Goal: Task Accomplishment & Management: Complete application form

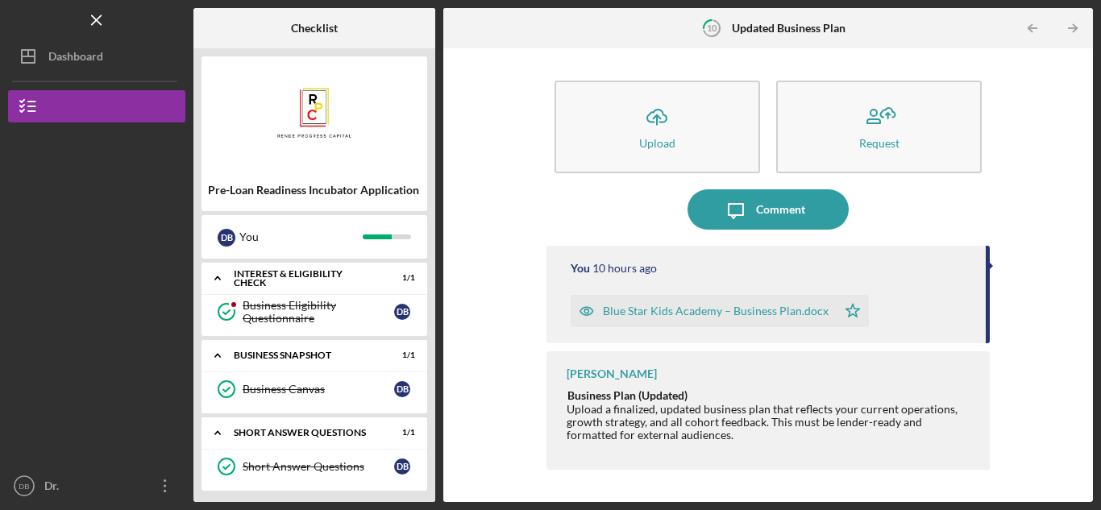
scroll to position [401, 0]
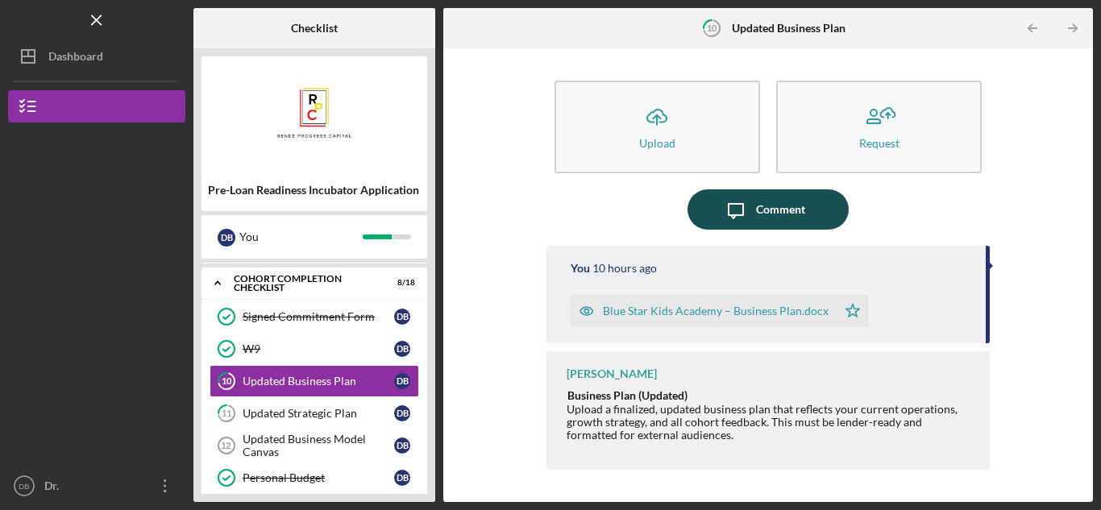
click at [819, 198] on button "Icon/Message Comment" at bounding box center [768, 209] width 161 height 40
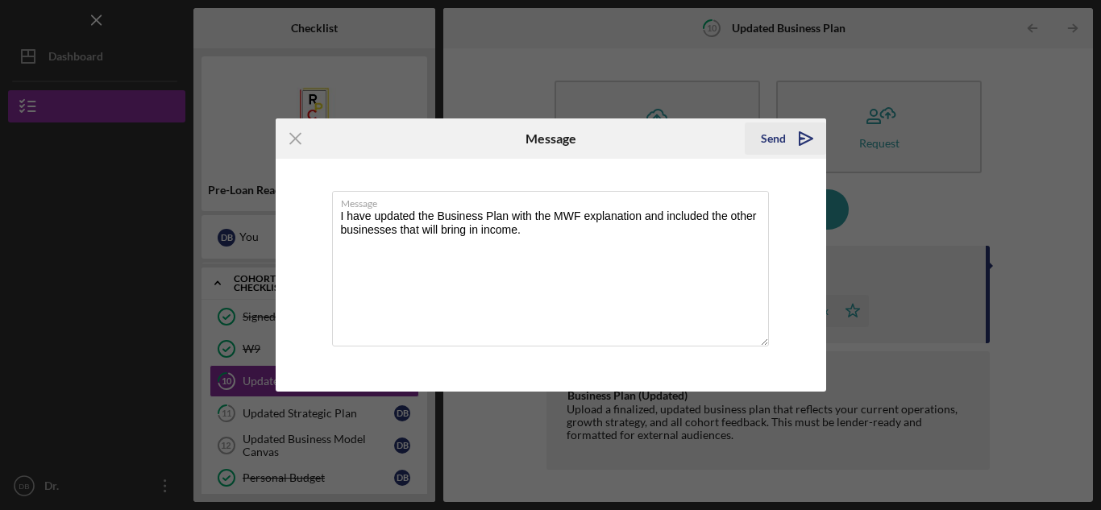
type textarea "I have updated the Business Plan with the MWF explanation and included the othe…"
click at [805, 142] on polygon "submit" at bounding box center [806, 138] width 13 height 13
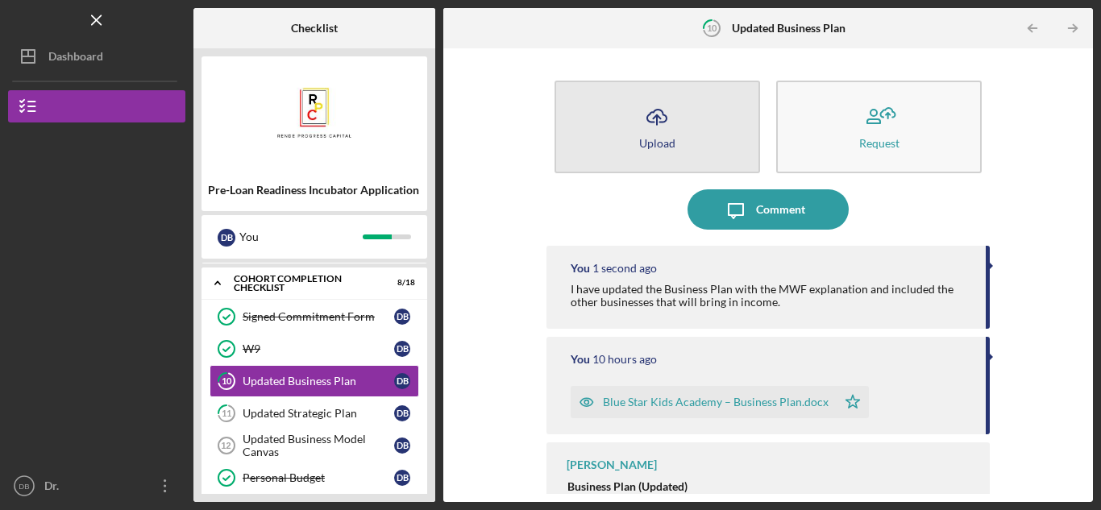
click at [659, 131] on icon "Icon/Upload" at bounding box center [657, 117] width 40 height 40
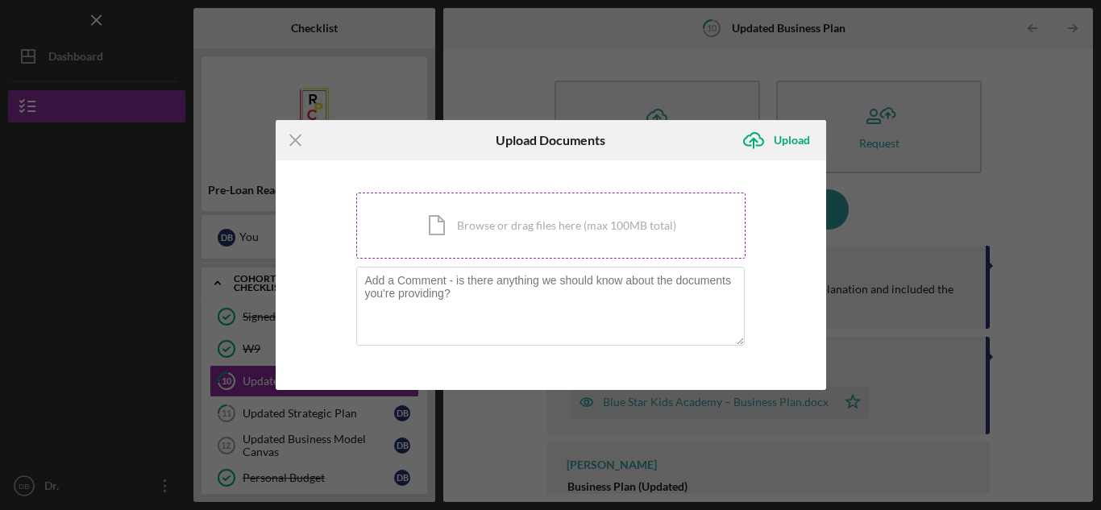
click at [502, 241] on div "Icon/Document Browse or drag files here (max 100MB total) Tap to choose files o…" at bounding box center [550, 226] width 389 height 66
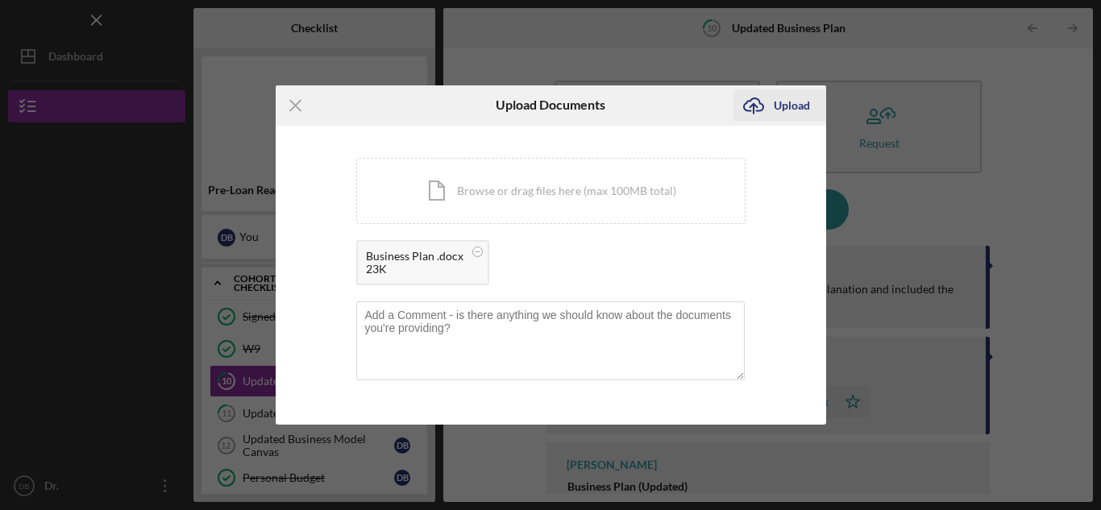
click at [784, 111] on div "Upload" at bounding box center [792, 105] width 36 height 32
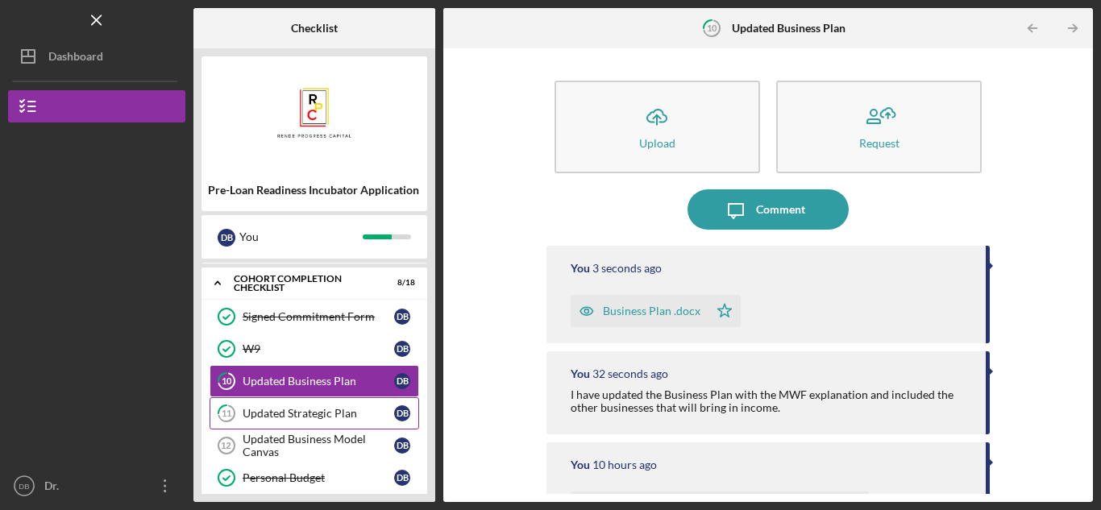
click at [291, 413] on div "Updated Strategic Plan" at bounding box center [319, 413] width 152 height 13
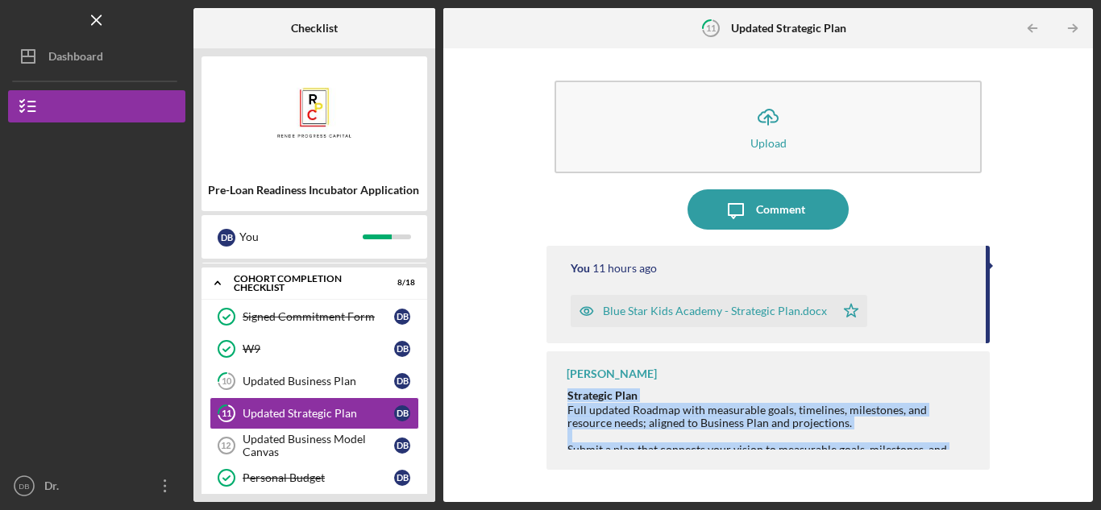
drag, startPoint x: 570, startPoint y: 397, endPoint x: 912, endPoint y: 482, distance: 352.1
click at [912, 482] on div "Icon/Upload Upload Icon/Message Comment You 11 hours ago Blue Star Kids Academy…" at bounding box center [768, 275] width 443 height 438
copy div "Strategic Plan Full updated Roadmap with measurable goals, timelines, milestone…"
click at [773, 216] on div "Comment" at bounding box center [780, 209] width 49 height 40
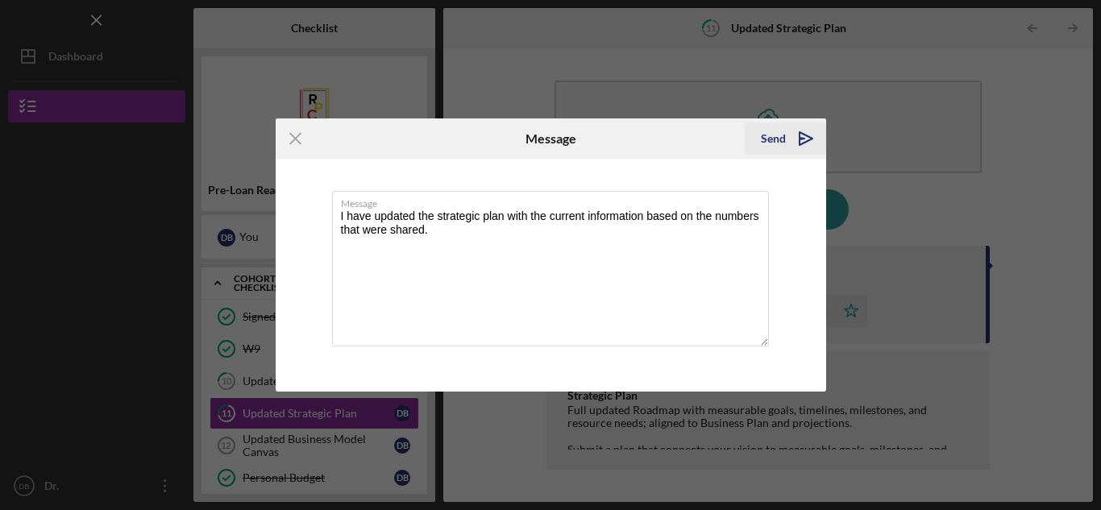
type textarea "I have updated the strategic plan with the current information based on the num…"
click at [787, 140] on icon "Icon/icon-invite-send" at bounding box center [806, 138] width 40 height 40
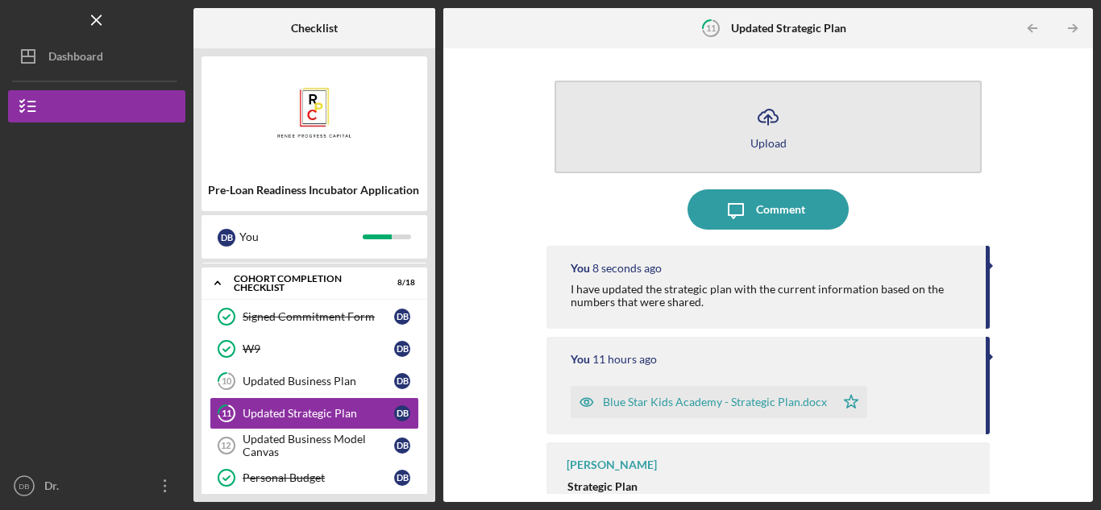
click at [771, 117] on icon "Icon/Upload" at bounding box center [768, 117] width 40 height 40
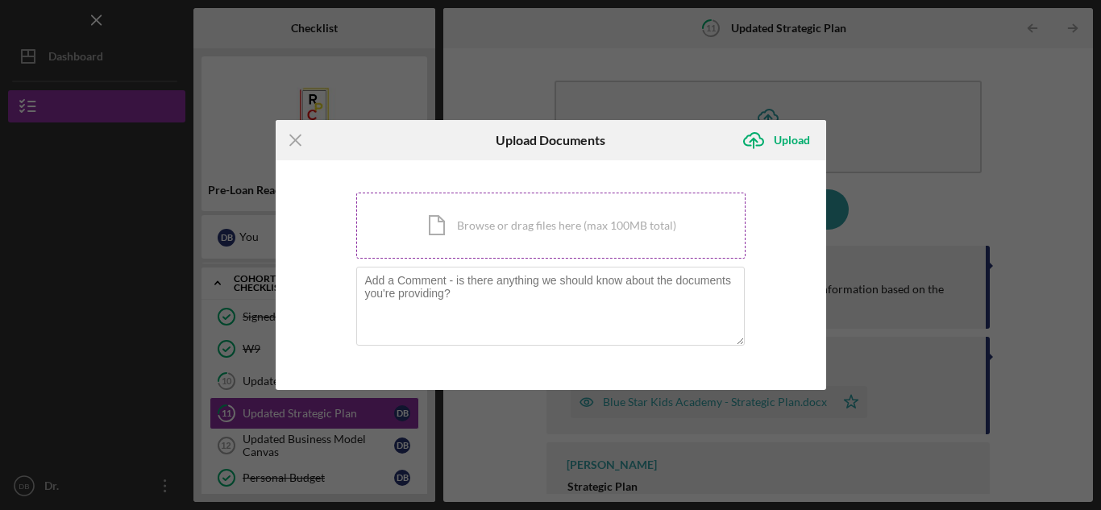
click at [518, 220] on div "Icon/Document Browse or drag files here (max 100MB total) Tap to choose files o…" at bounding box center [550, 226] width 389 height 66
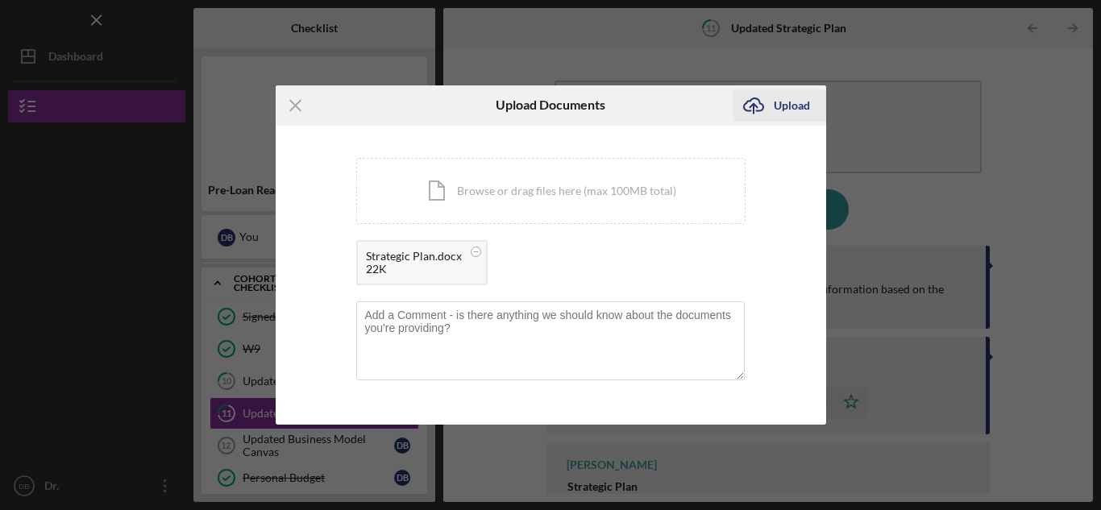
click at [784, 109] on div "Upload" at bounding box center [792, 105] width 36 height 32
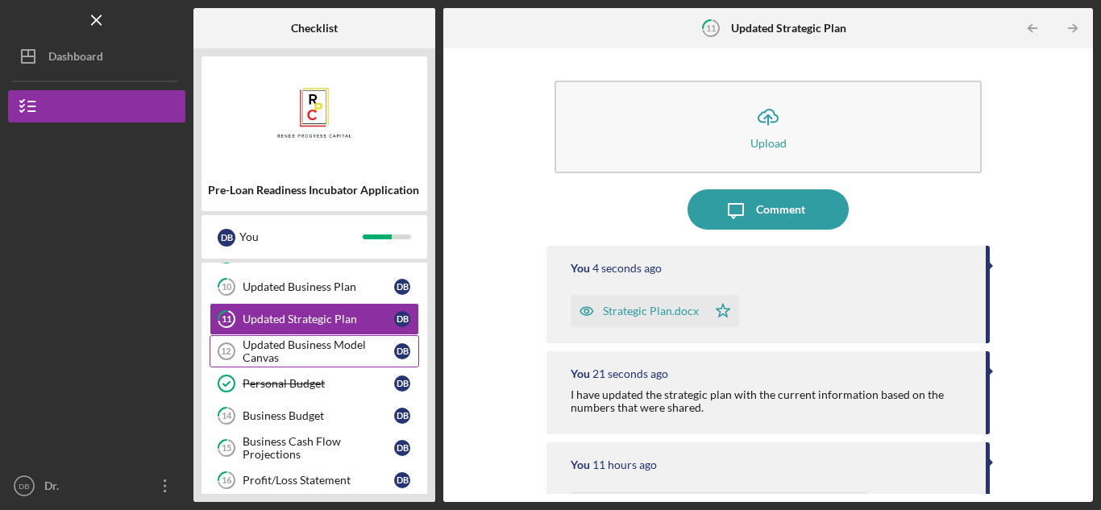
scroll to position [482, 0]
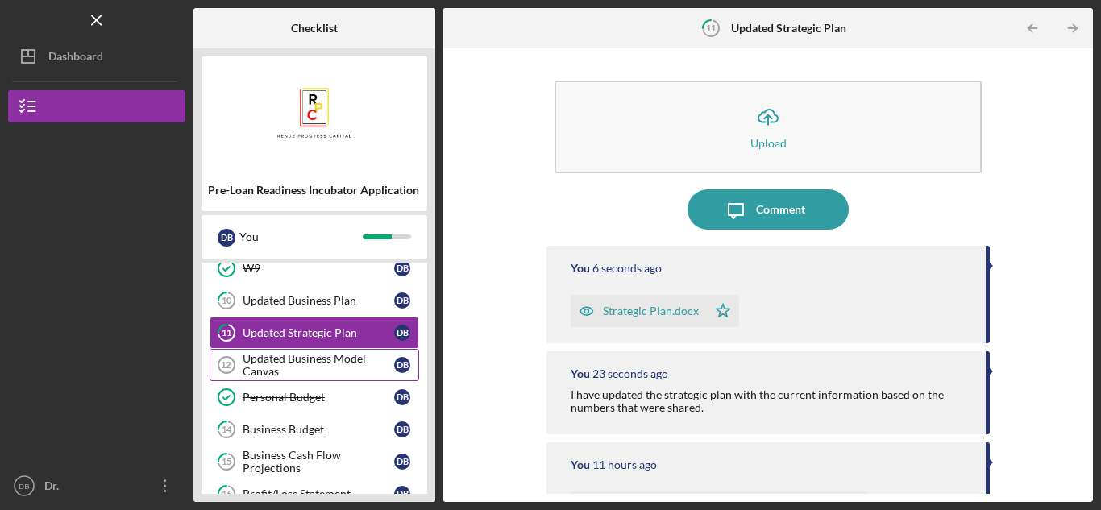
click at [315, 360] on div "Updated Business Model Canvas" at bounding box center [319, 365] width 152 height 26
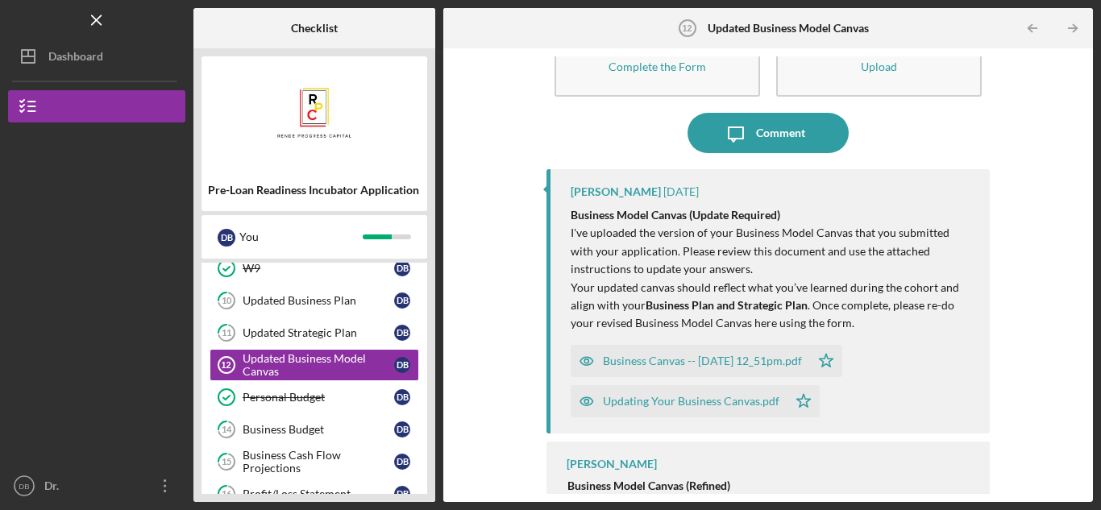
scroll to position [105, 0]
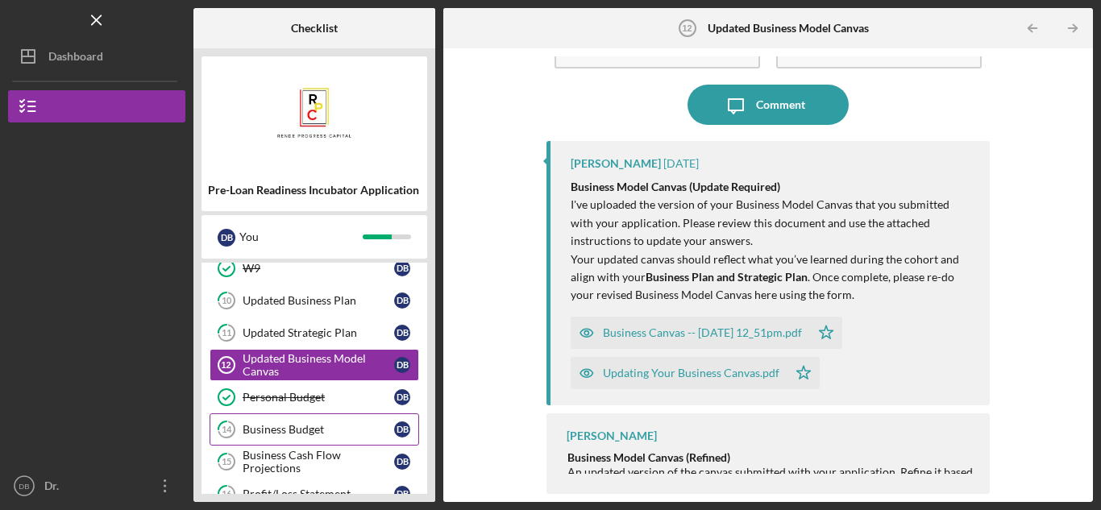
click at [335, 423] on div "Business Budget" at bounding box center [319, 429] width 152 height 13
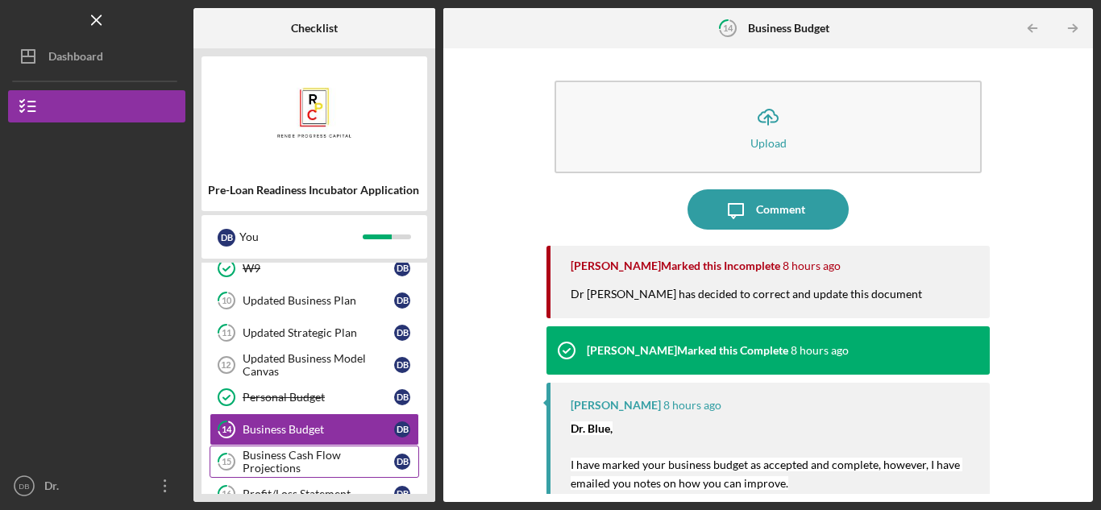
click at [329, 459] on div "Business Cash Flow Projections" at bounding box center [319, 462] width 152 height 26
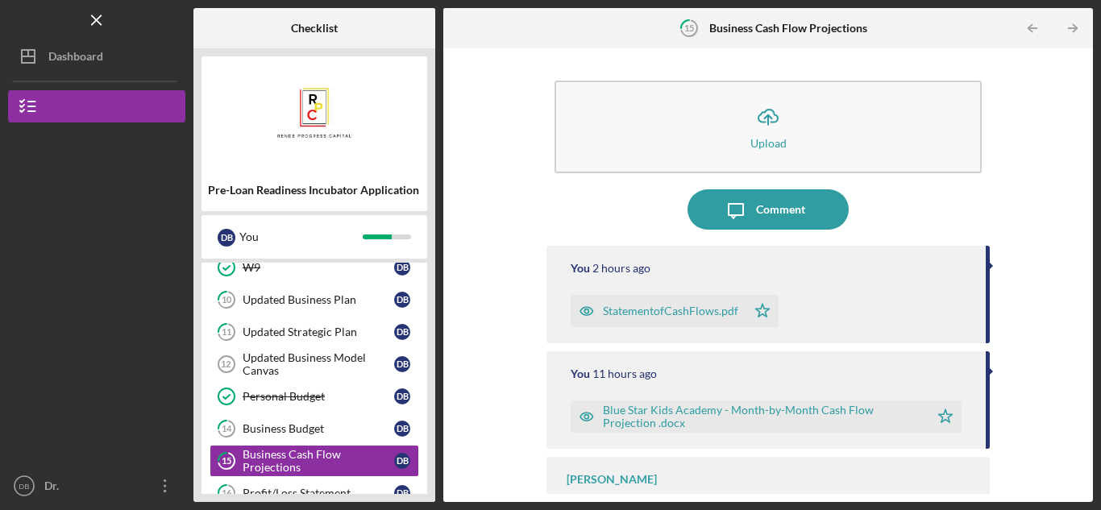
scroll to position [482, 0]
click at [326, 439] on link "14 Business Budget D B" at bounding box center [315, 430] width 210 height 32
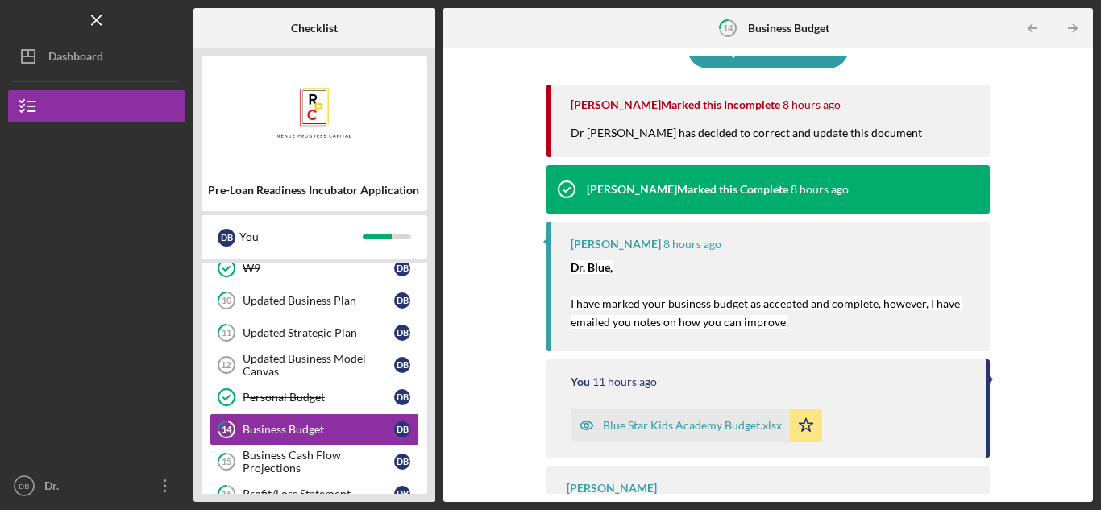
scroll to position [214, 0]
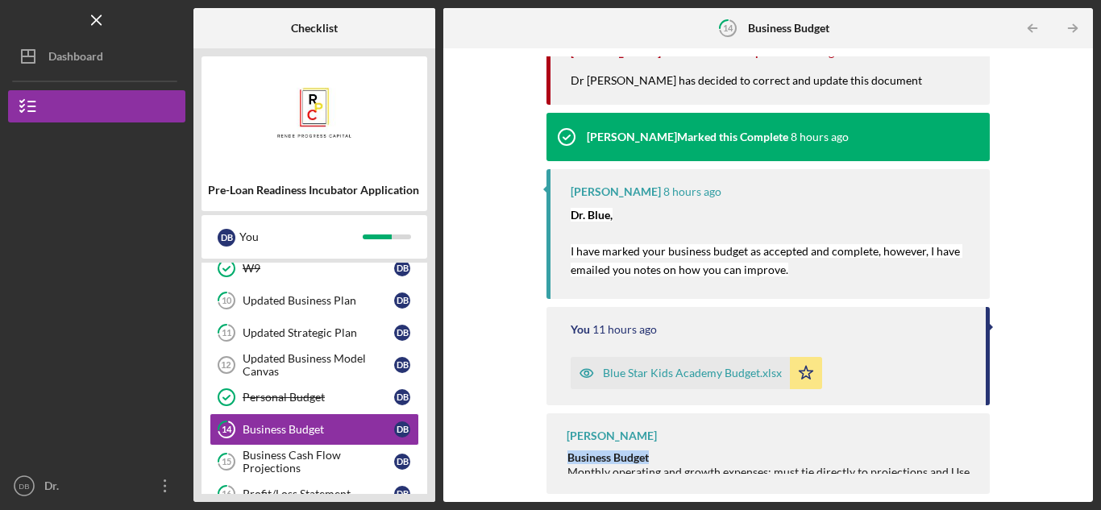
drag, startPoint x: 567, startPoint y: 454, endPoint x: 971, endPoint y: 484, distance: 405.0
click at [973, 486] on div "[PERSON_NAME] Business Budget Monthly operating and growth expenses; must tie d…" at bounding box center [768, 454] width 443 height 81
copy div "Business Budget"
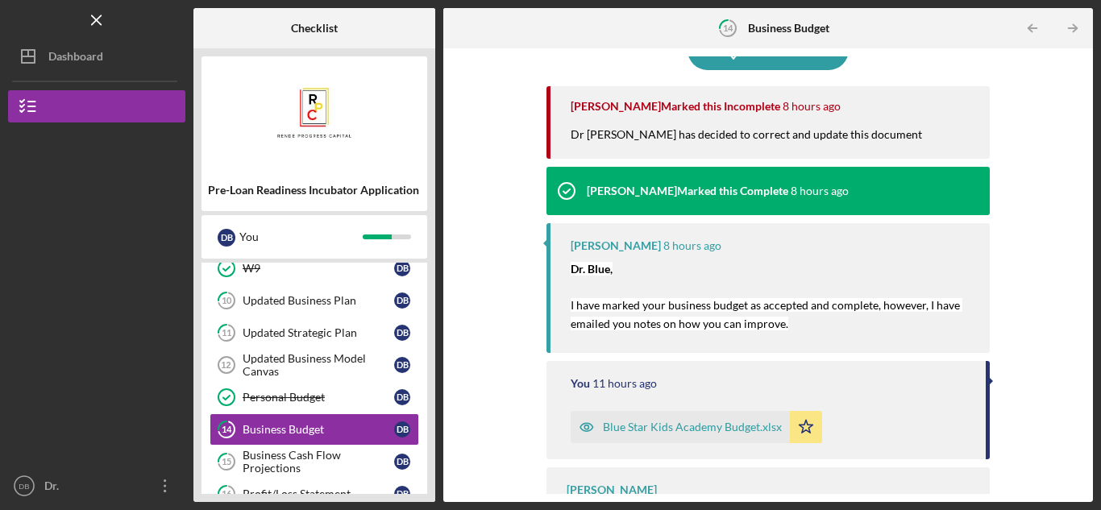
scroll to position [52, 0]
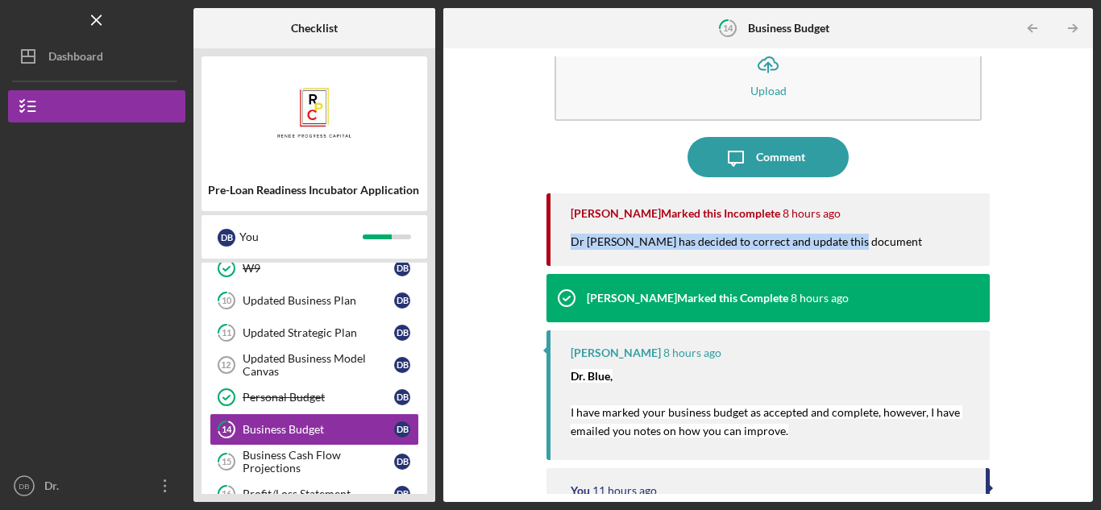
drag, startPoint x: 573, startPoint y: 243, endPoint x: 857, endPoint y: 243, distance: 283.8
click at [857, 243] on div "Dr [PERSON_NAME] has decided to correct and update this document" at bounding box center [755, 250] width 368 height 32
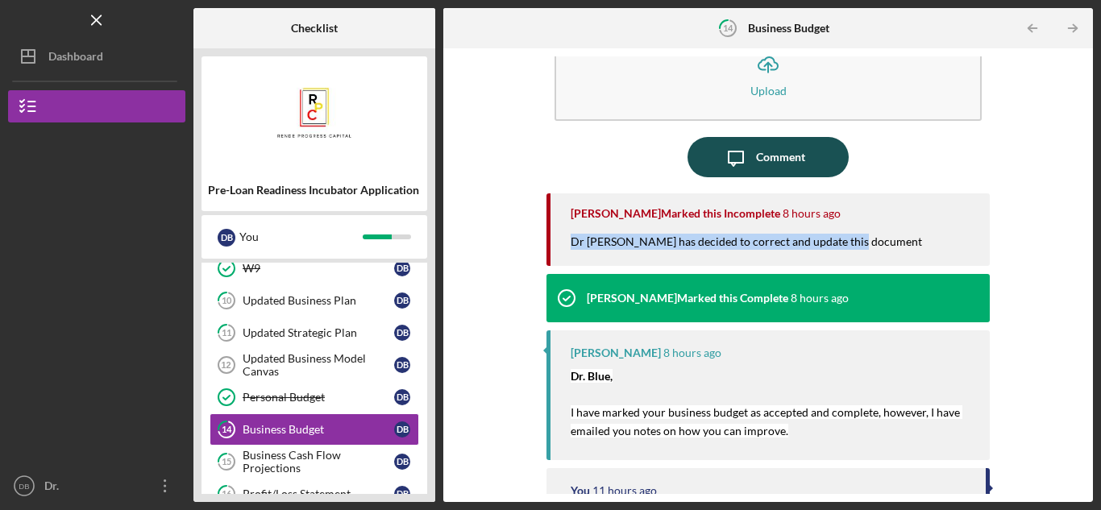
click at [735, 158] on icon "Icon/Message" at bounding box center [736, 157] width 40 height 40
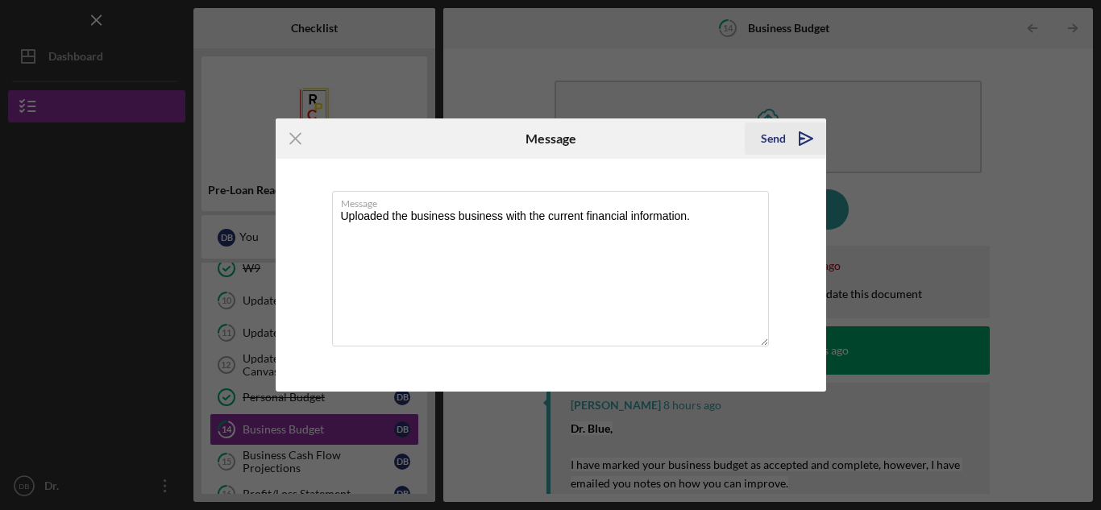
type textarea "Uploaded the business business with the current financial information."
click at [801, 142] on icon "Icon/icon-invite-send" at bounding box center [806, 138] width 40 height 40
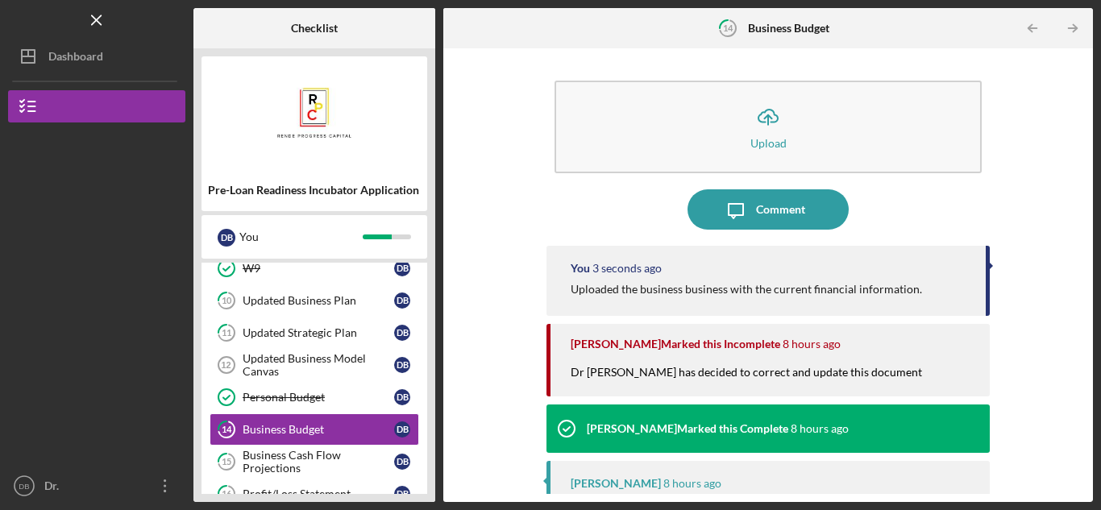
drag, startPoint x: 763, startPoint y: 214, endPoint x: 559, endPoint y: 222, distance: 204.1
click at [559, 222] on div "Icon/Message Comment" at bounding box center [768, 209] width 443 height 40
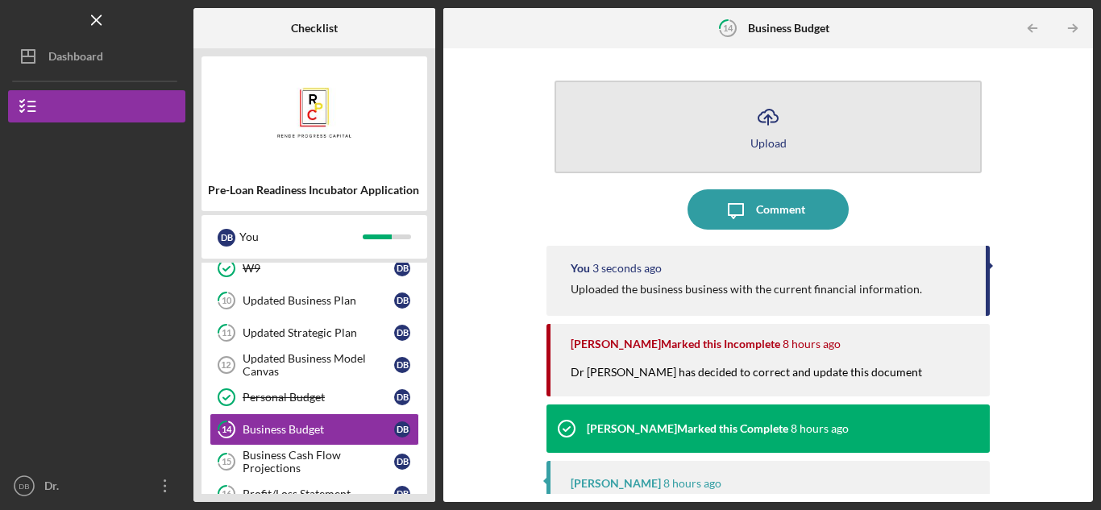
click at [754, 120] on icon "Icon/Upload" at bounding box center [768, 117] width 40 height 40
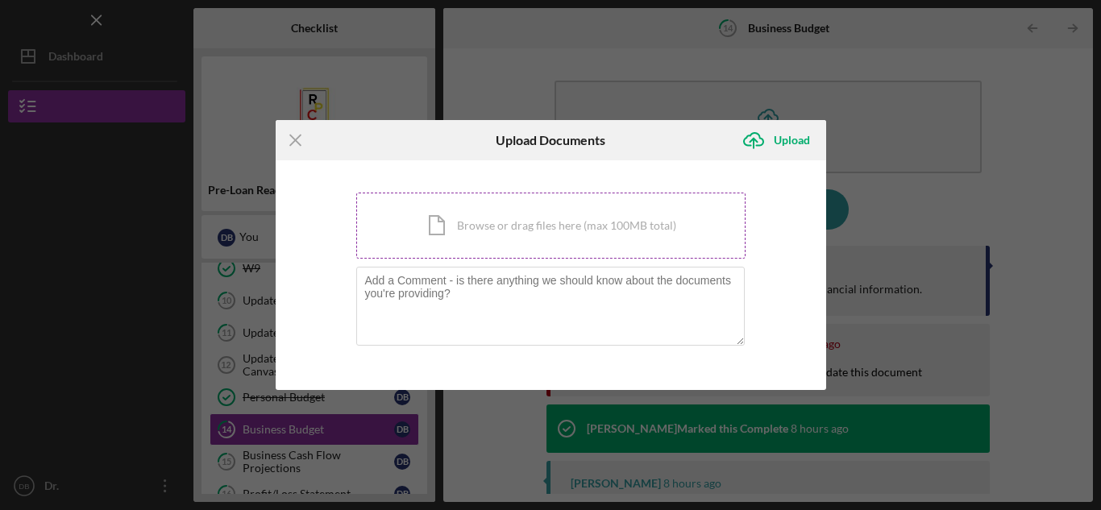
click at [505, 224] on div "Icon/Document Browse or drag files here (max 100MB total) Tap to choose files o…" at bounding box center [550, 226] width 389 height 66
click at [296, 133] on icon "Icon/Menu Close" at bounding box center [296, 140] width 40 height 40
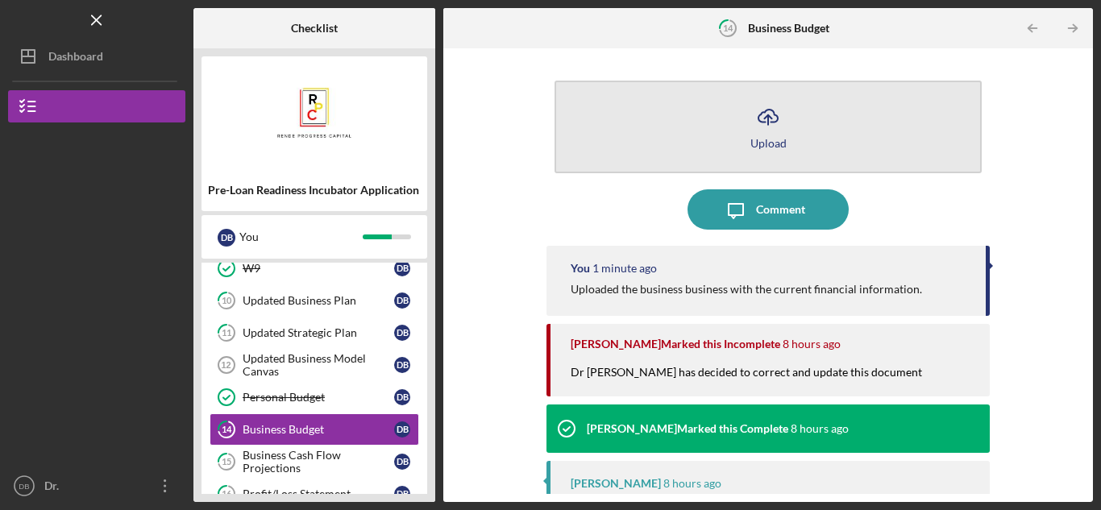
click at [755, 124] on icon "Icon/Upload" at bounding box center [768, 117] width 40 height 40
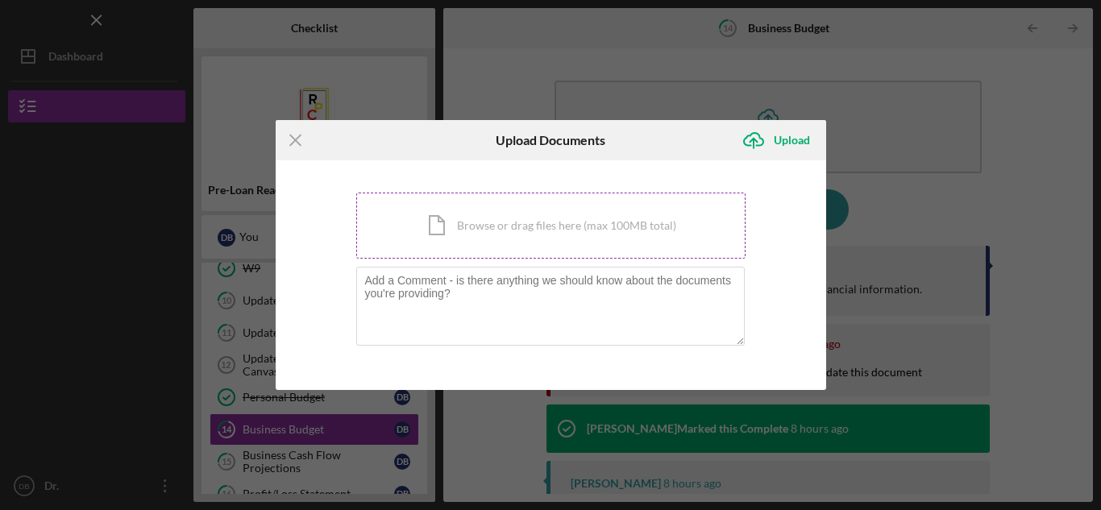
click at [480, 226] on div "Icon/Document Browse or drag files here (max 100MB total) Tap to choose files o…" at bounding box center [550, 226] width 389 height 66
click at [554, 225] on div "Icon/Document Browse or drag files here (max 100MB total) Tap to choose files o…" at bounding box center [550, 226] width 389 height 66
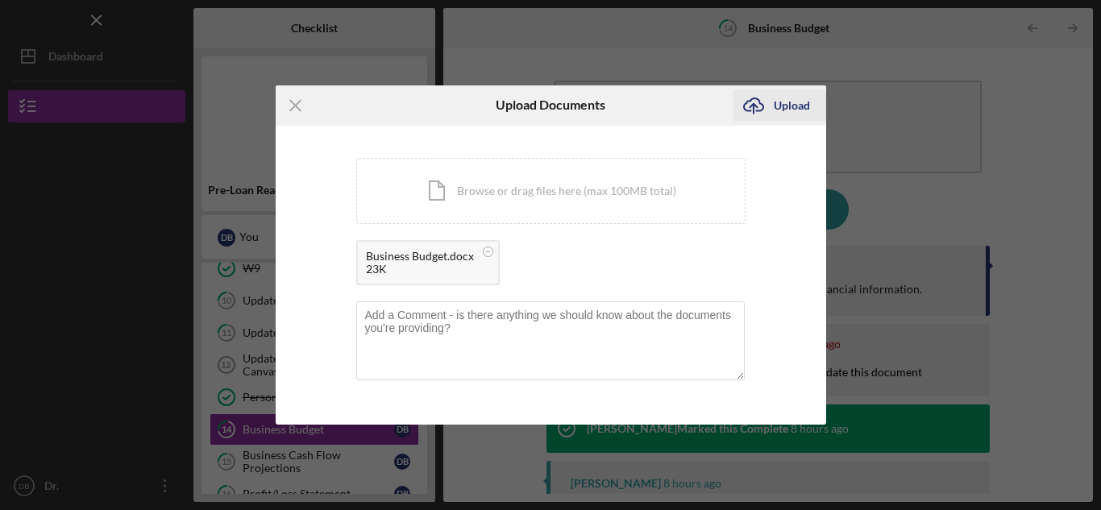
click at [796, 99] on div "Upload" at bounding box center [792, 105] width 36 height 32
